Goal: Task Accomplishment & Management: Manage account settings

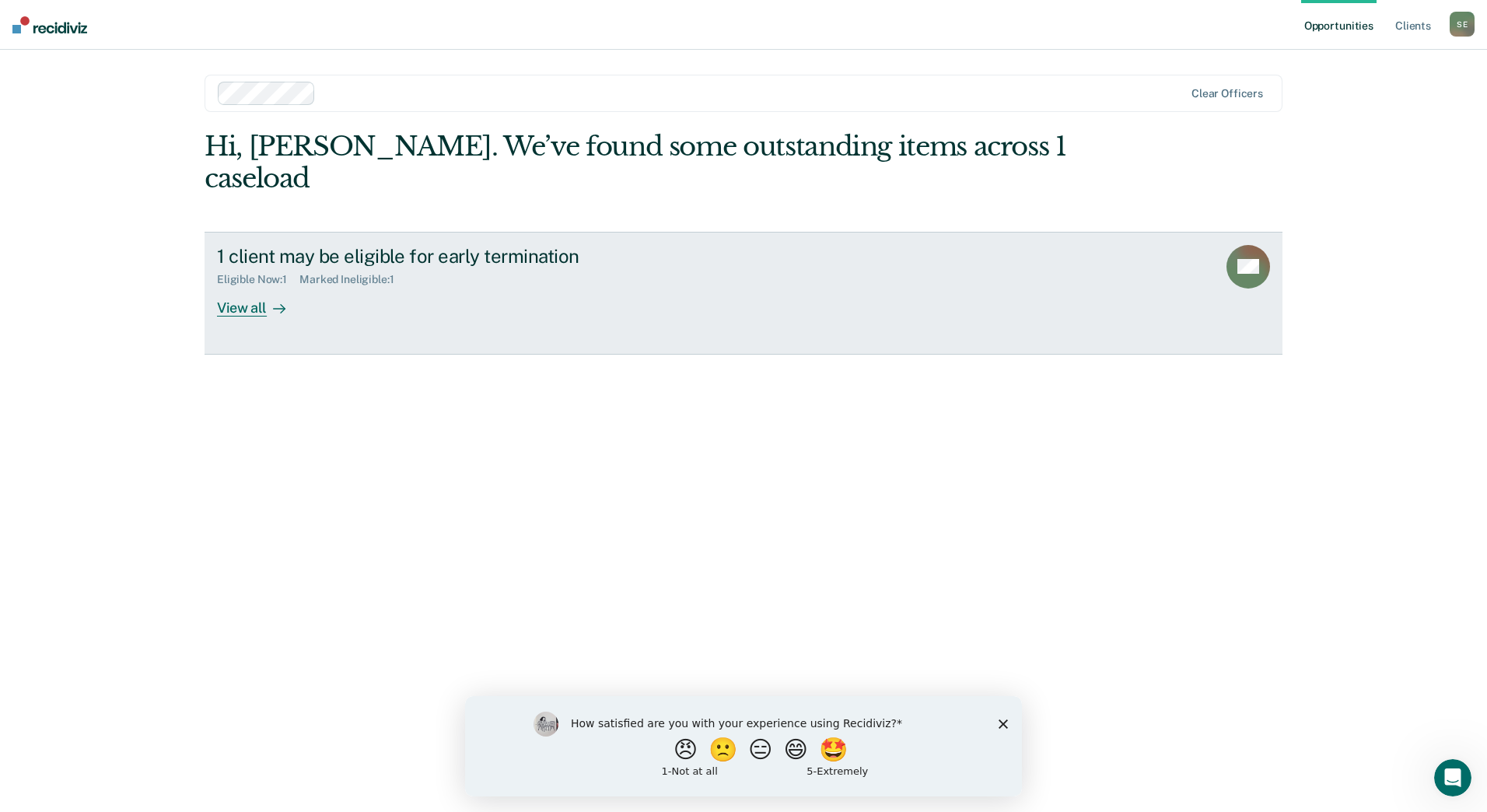
click at [252, 286] on div "View all" at bounding box center [261, 301] width 88 height 31
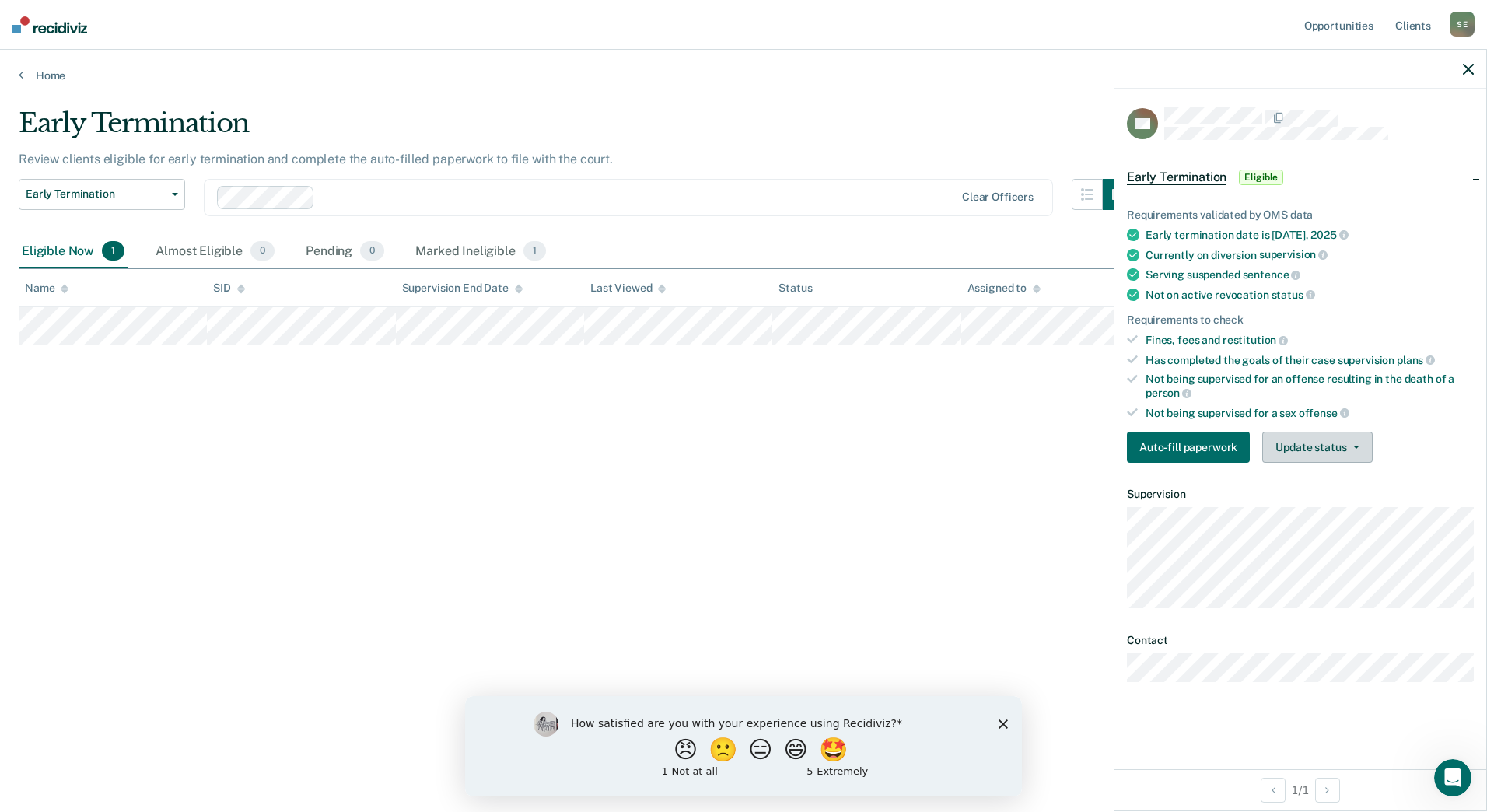
click at [1321, 435] on button "Update status" at bounding box center [1316, 447] width 109 height 32
click at [1308, 502] on button "Mark Ineligible" at bounding box center [1337, 509] width 151 height 24
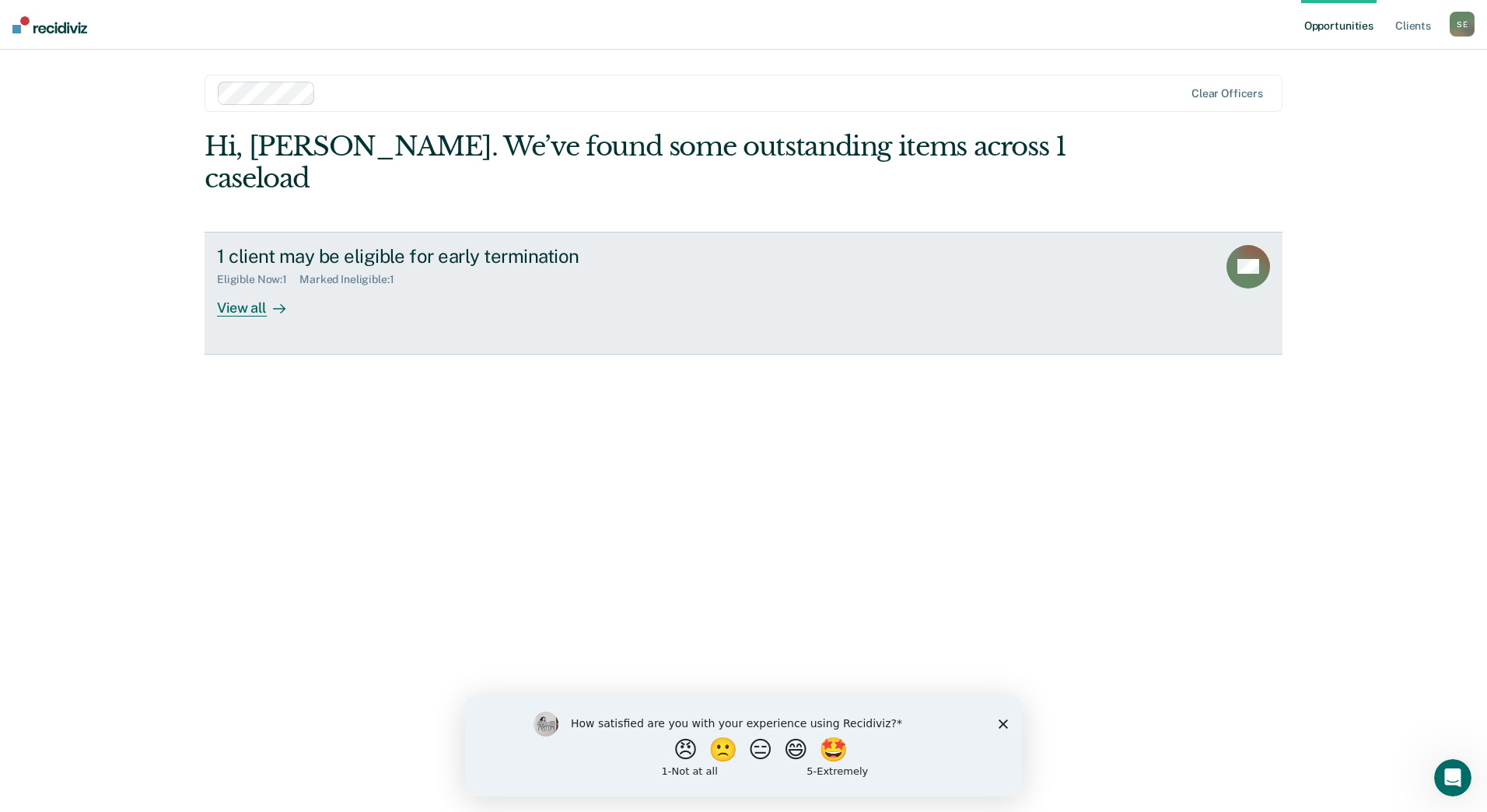
click at [512, 245] on div "1 client may be eligible for early termination" at bounding box center [490, 256] width 546 height 23
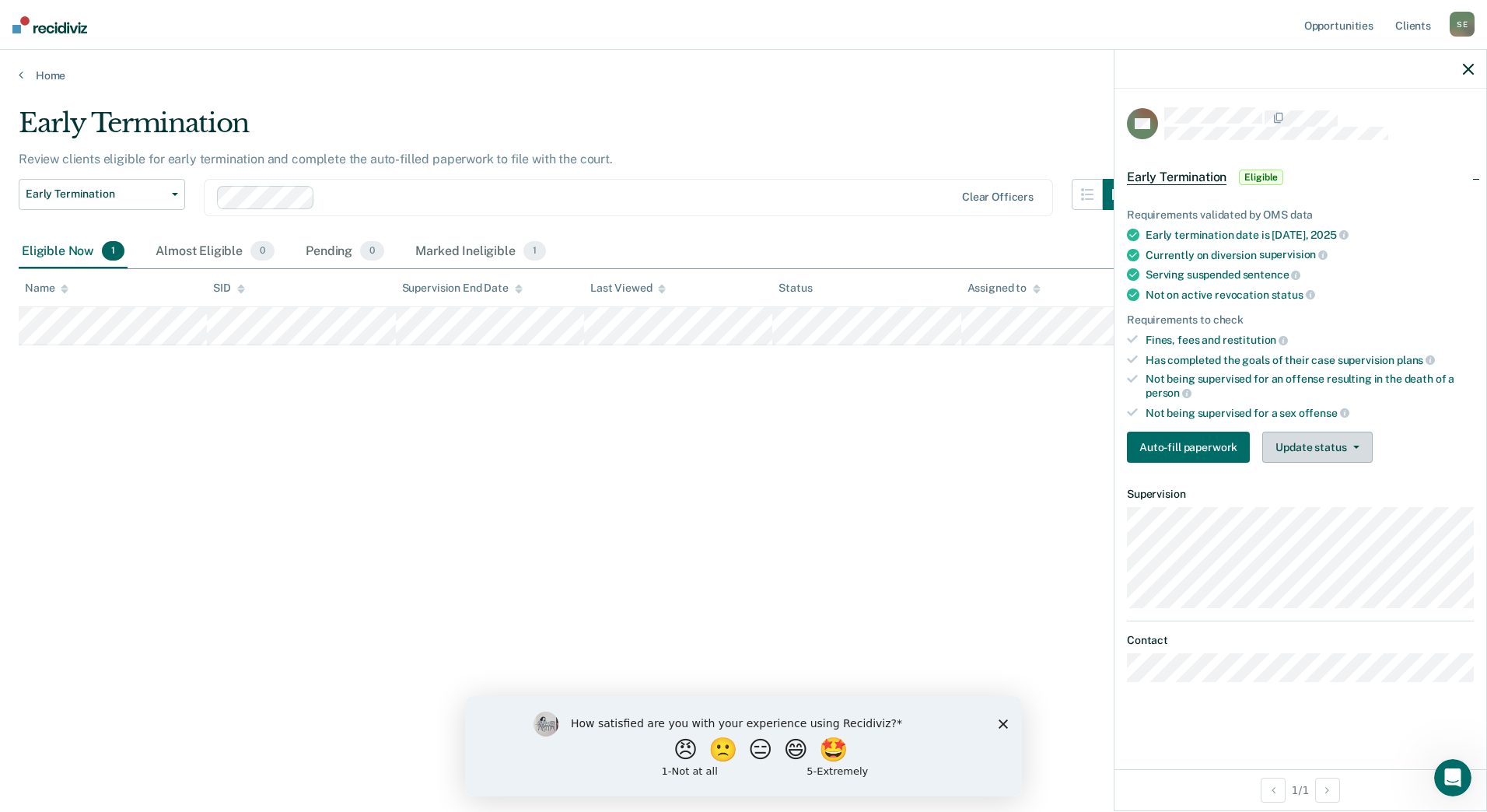
click at [1304, 458] on button "Update status" at bounding box center [1316, 447] width 109 height 32
click at [1320, 509] on button "Mark Ineligible" at bounding box center [1337, 509] width 151 height 24
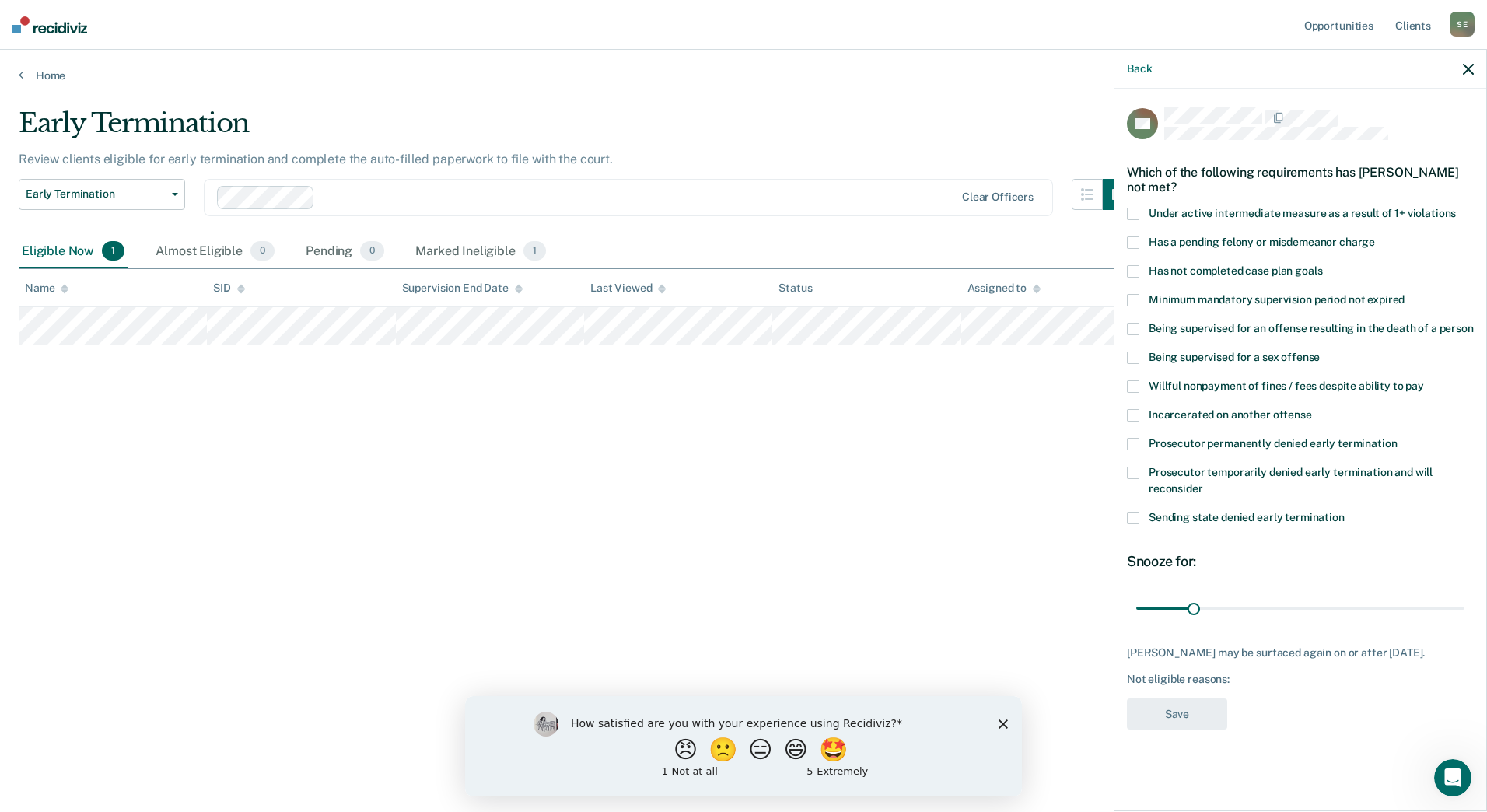
click at [1134, 385] on span at bounding box center [1133, 387] width 12 height 12
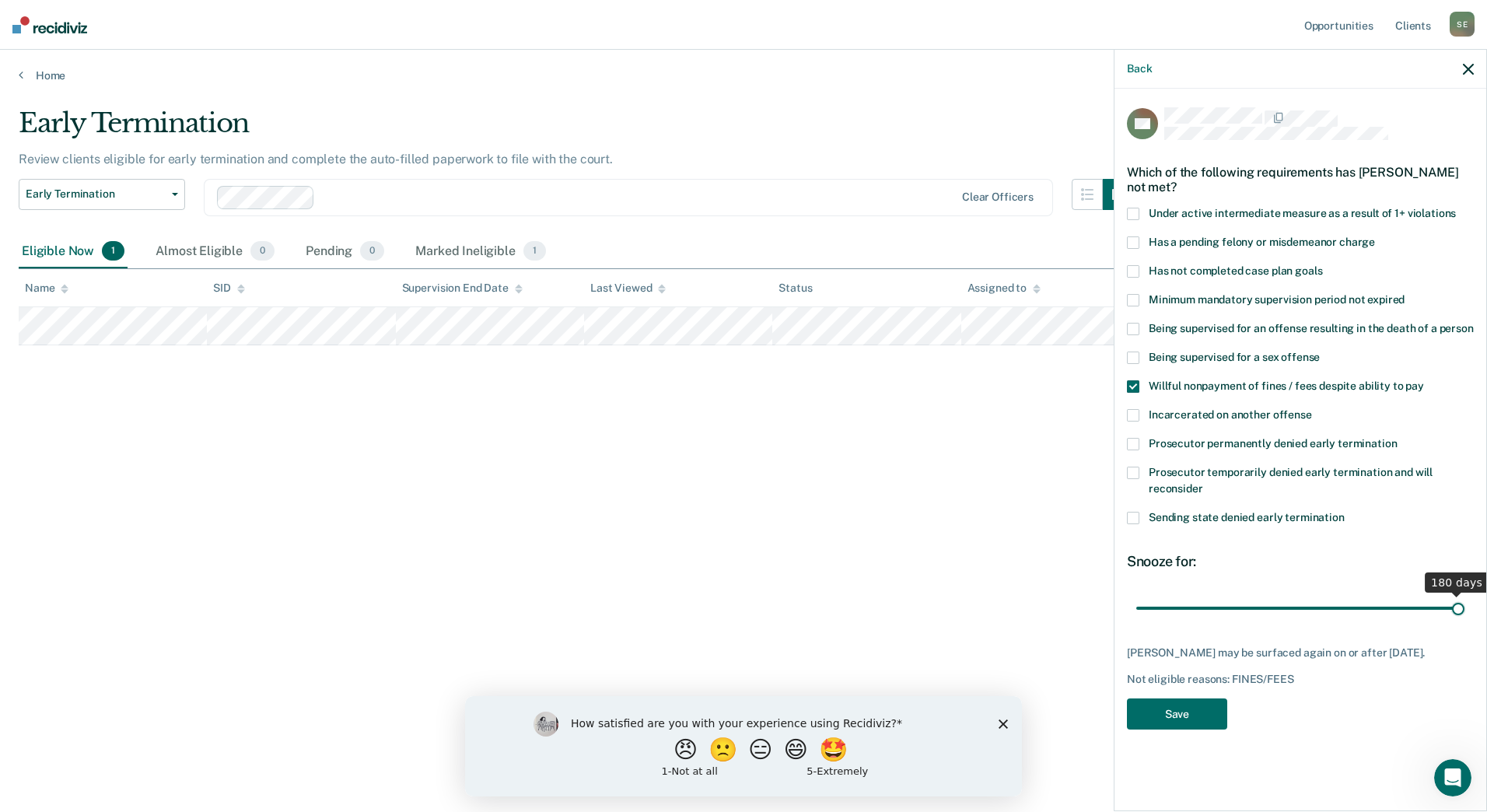
drag, startPoint x: 1195, startPoint y: 607, endPoint x: 1488, endPoint y: 612, distance: 293.0
type input "180"
click at [1464, 612] on input "range" at bounding box center [1300, 607] width 328 height 27
click at [1174, 707] on button "Save" at bounding box center [1177, 714] width 101 height 32
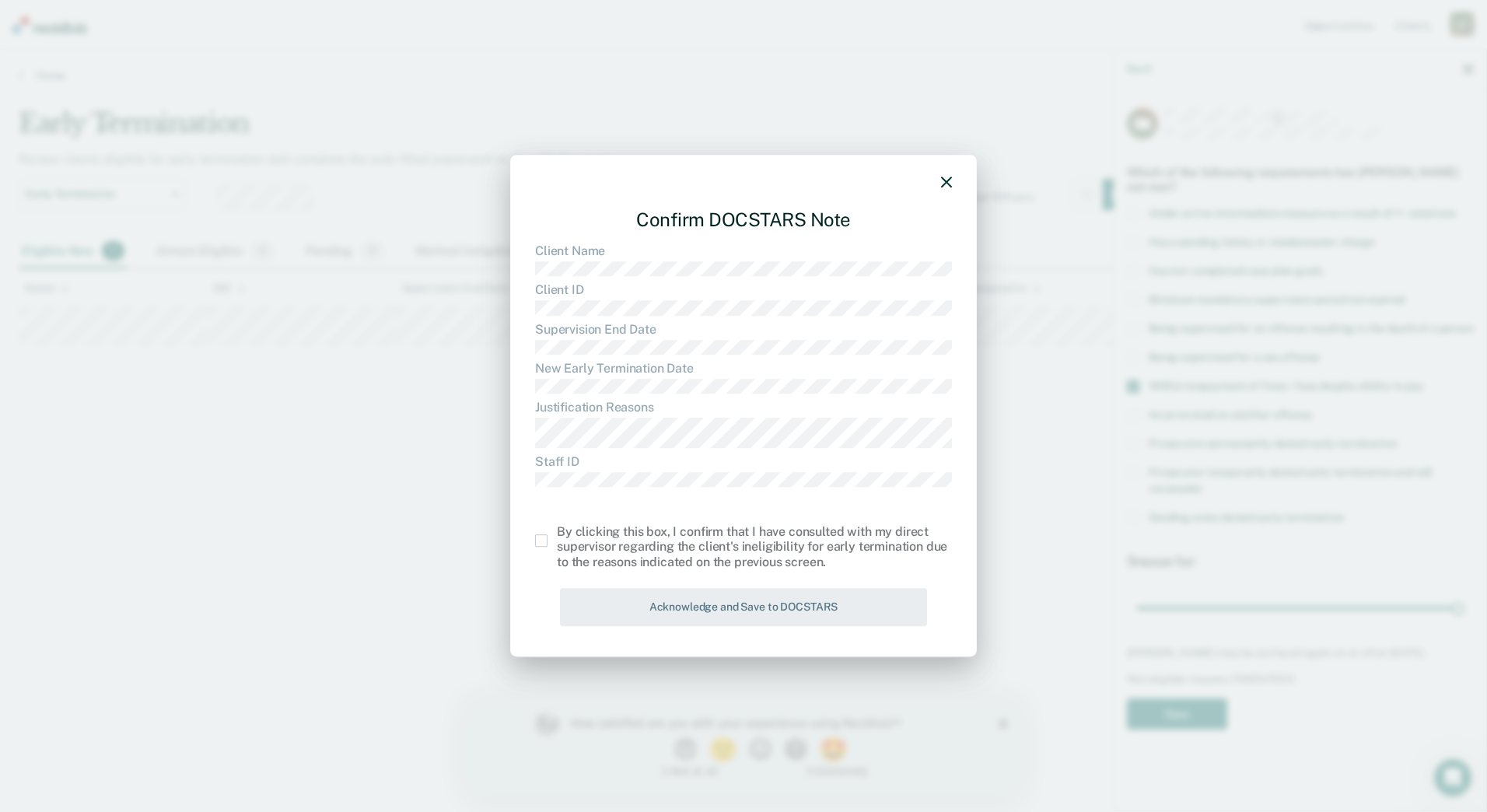
drag, startPoint x: 539, startPoint y: 548, endPoint x: 578, endPoint y: 568, distance: 43.8
click at [539, 548] on div "By clicking this box, I confirm that I have consulted with my direct supervisor…" at bounding box center [743, 547] width 417 height 46
click at [541, 542] on span at bounding box center [541, 541] width 12 height 12
click at [557, 535] on input "checkbox" at bounding box center [557, 535] width 0 height 0
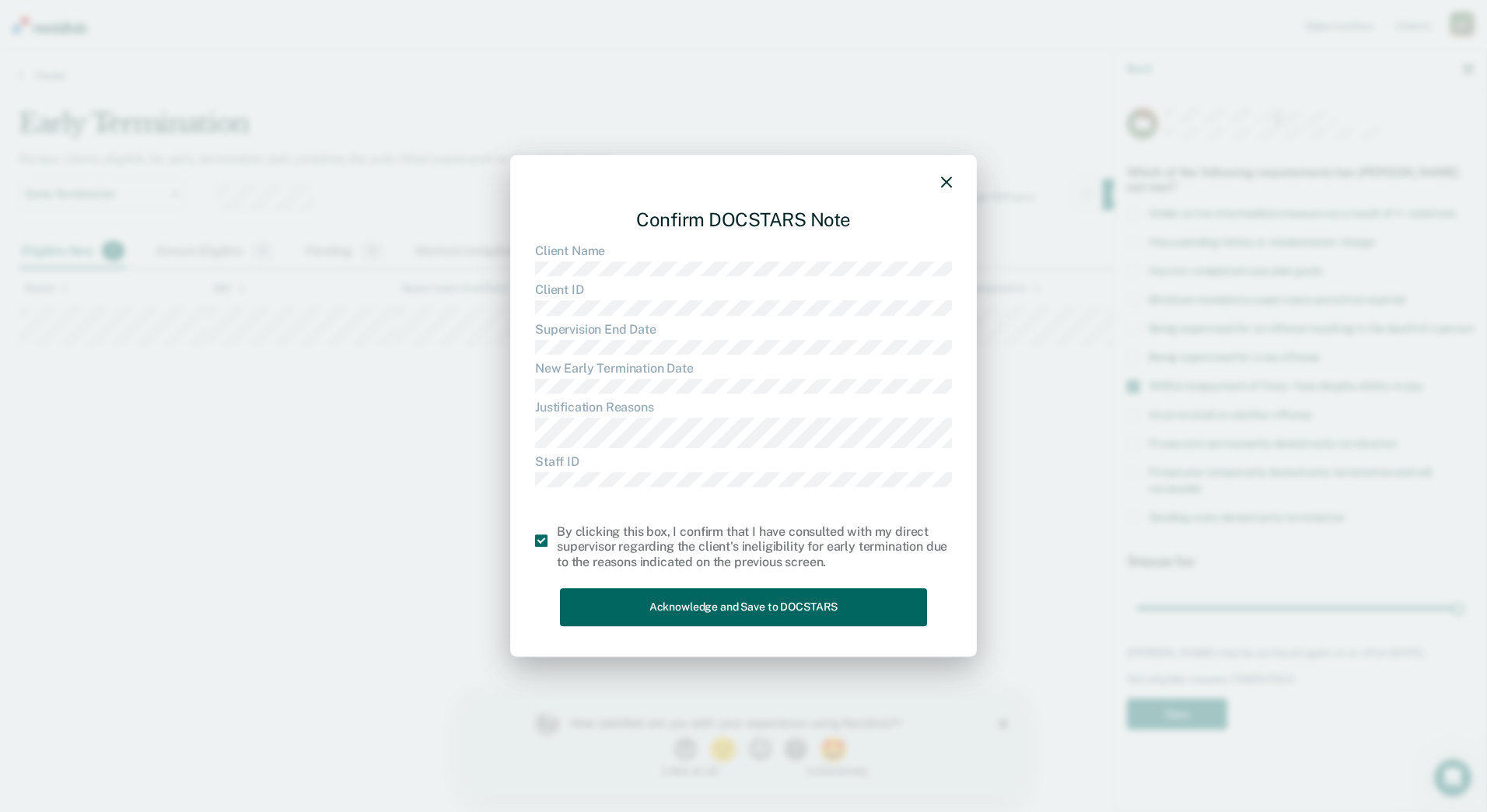
click at [711, 615] on button "Acknowledge and Save to DOCSTARS" at bounding box center [743, 607] width 367 height 38
